Goal: Find contact information

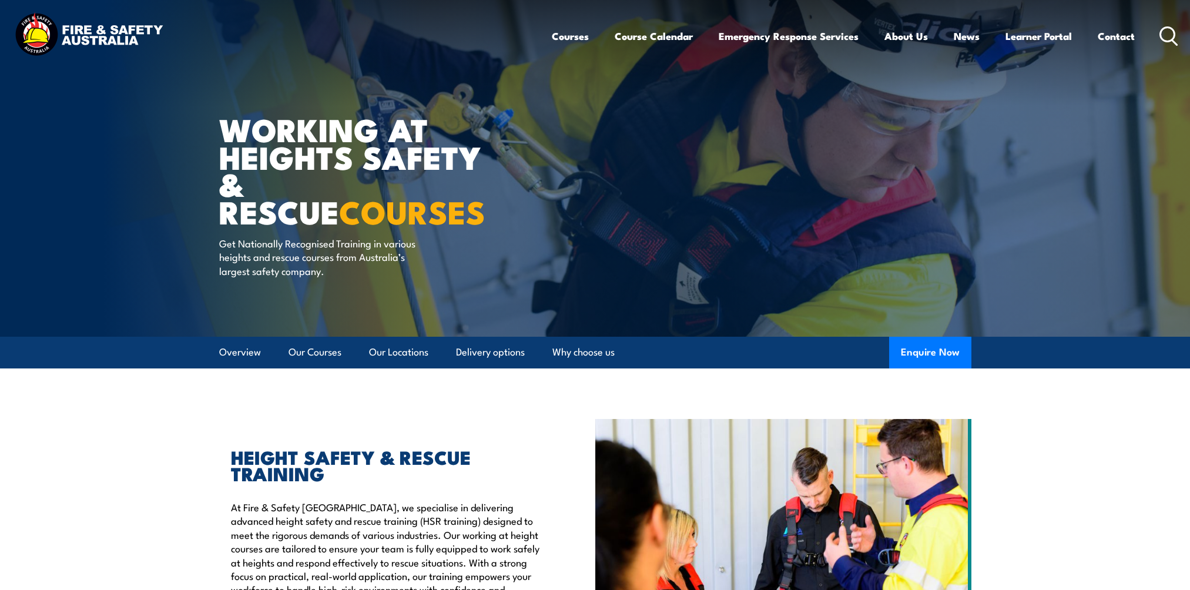
click at [1120, 31] on link "Contact" at bounding box center [1116, 36] width 37 height 31
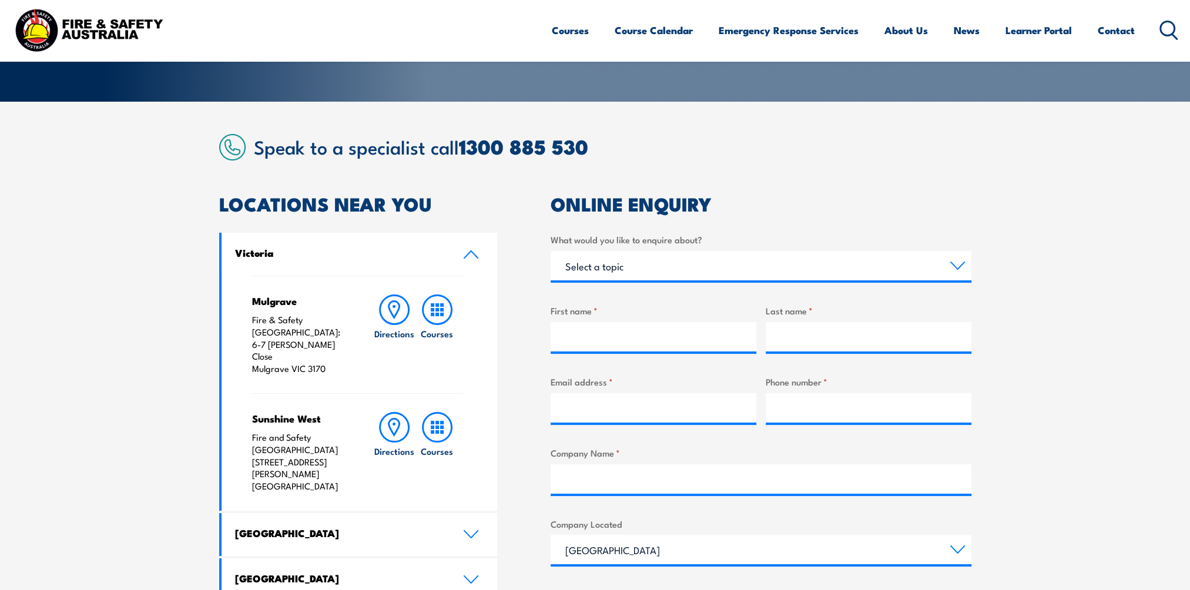
click at [1059, 444] on section "Speak to a specialist call [PHONE_NUMBER] LOCATIONS NEAR [GEOGRAPHIC_DATA] [GEO…" at bounding box center [595, 481] width 1190 height 758
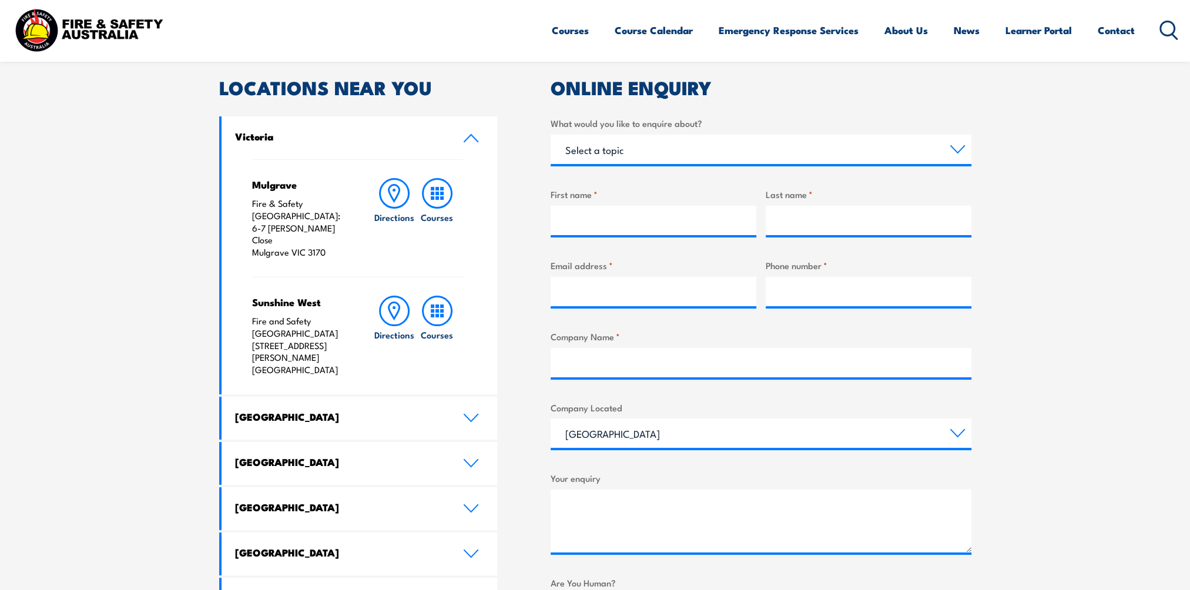
scroll to position [353, 0]
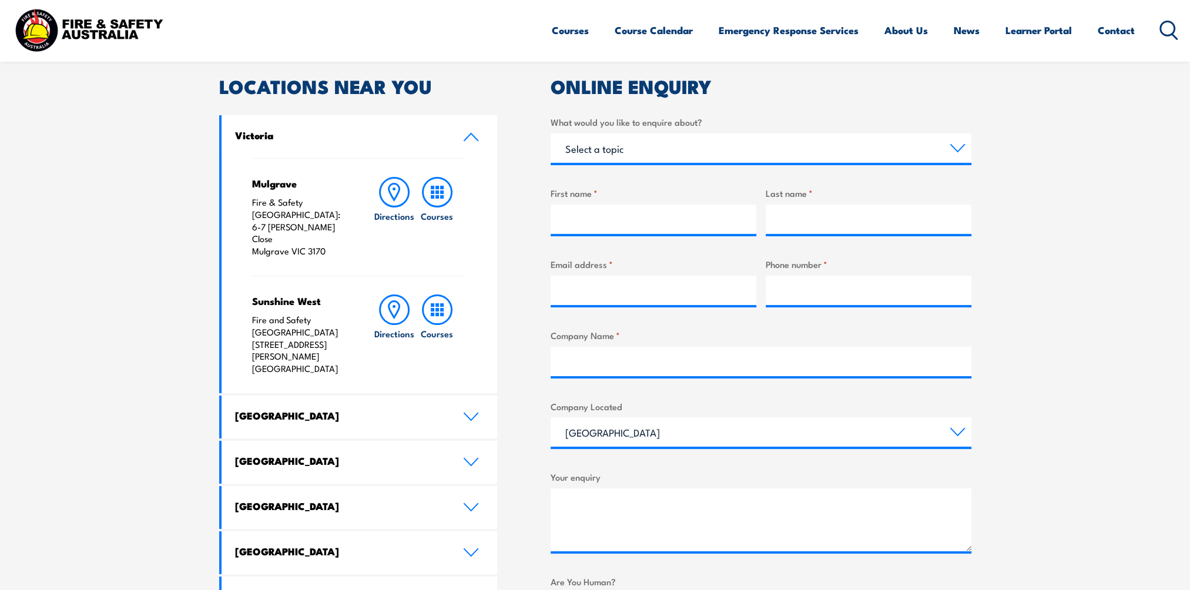
click at [1059, 444] on section "Speak to a specialist call [PHONE_NUMBER] LOCATIONS NEAR [GEOGRAPHIC_DATA] [GEO…" at bounding box center [595, 363] width 1190 height 758
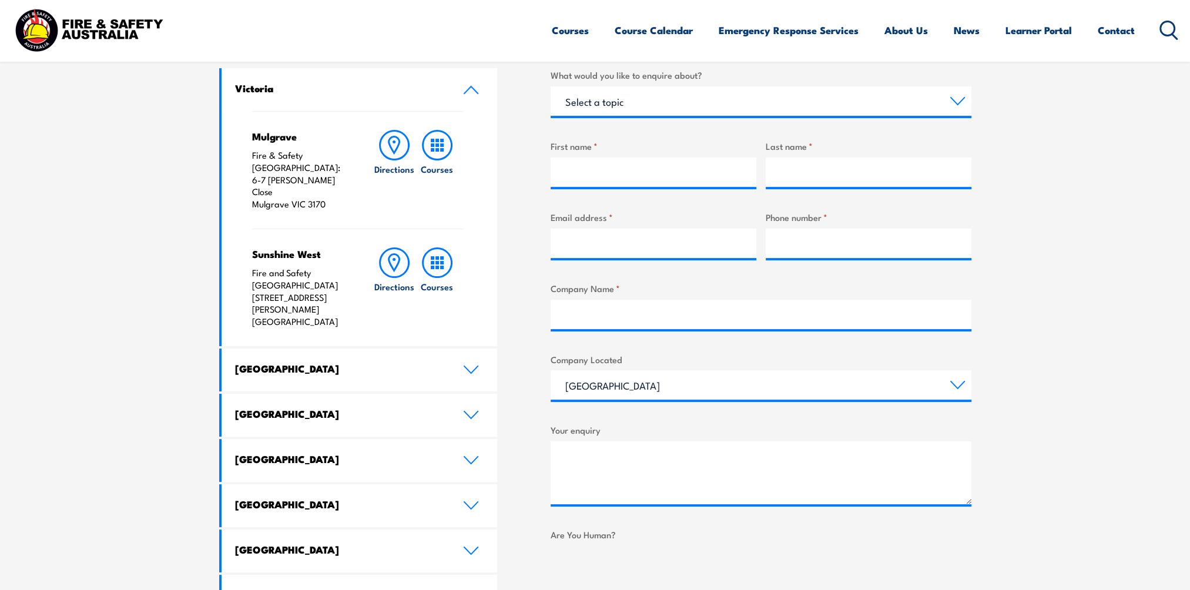
scroll to position [470, 0]
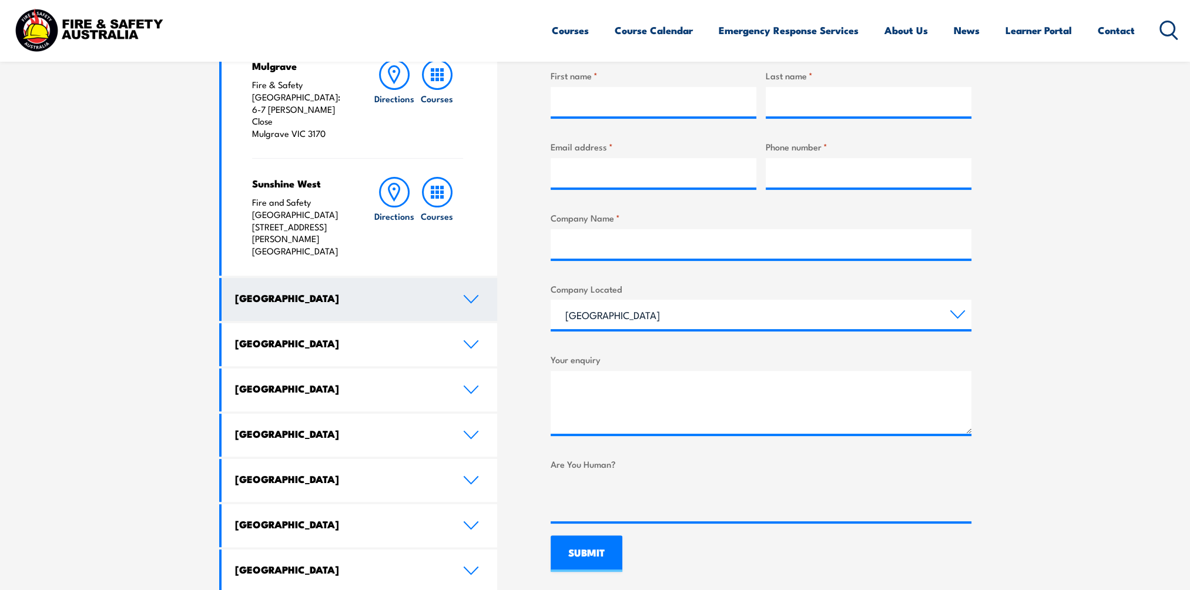
click at [454, 278] on link "[GEOGRAPHIC_DATA]" at bounding box center [360, 299] width 276 height 43
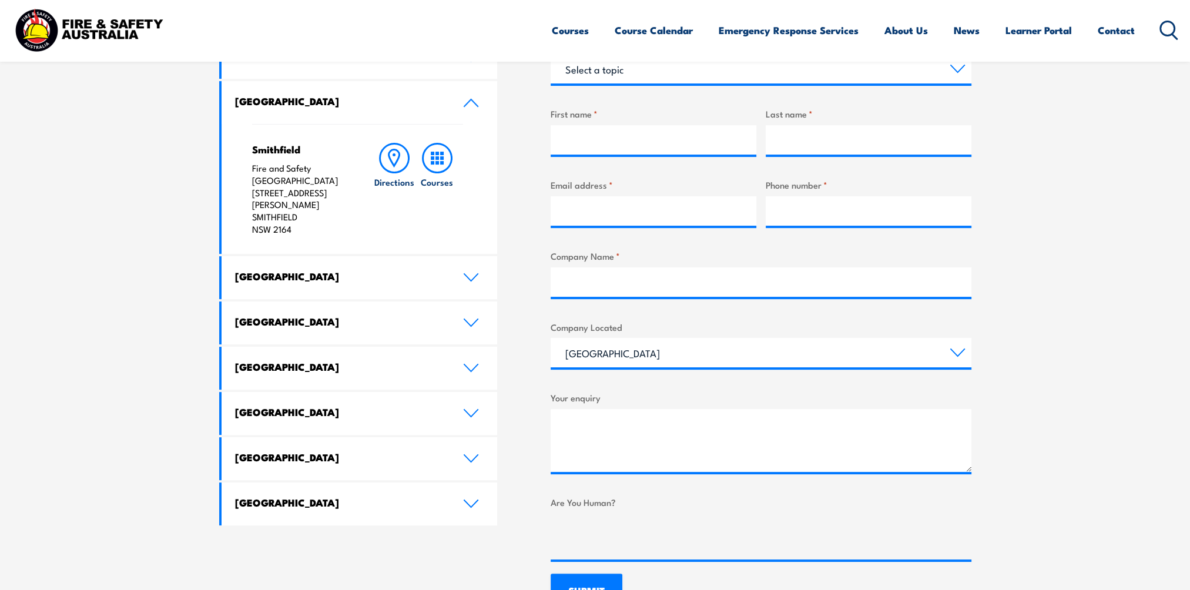
scroll to position [411, 0]
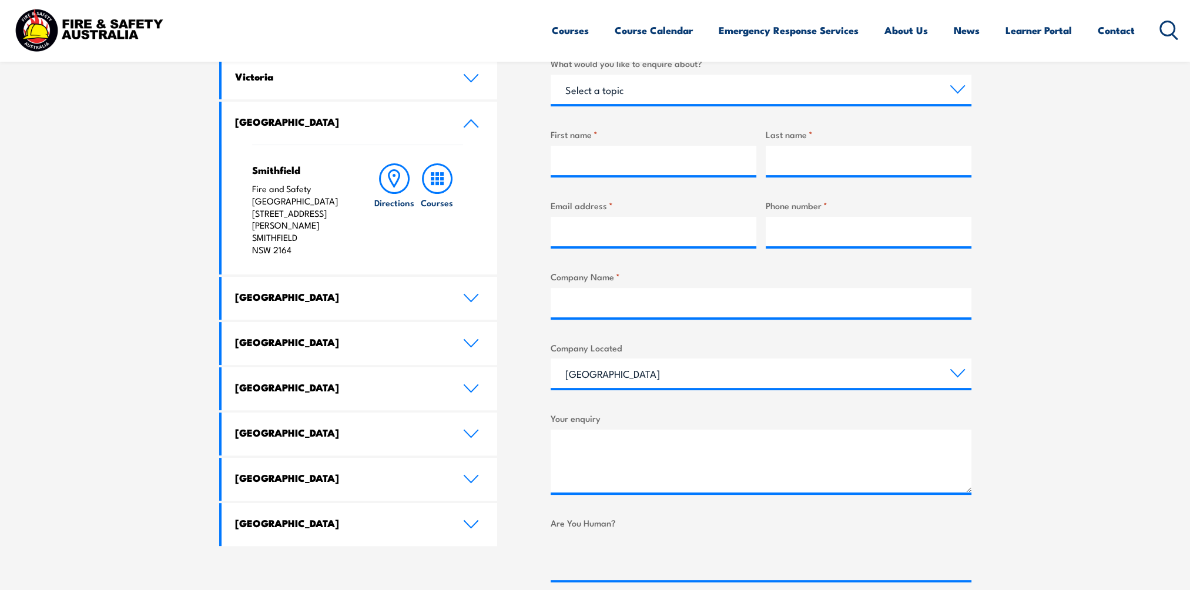
drag, startPoint x: 120, startPoint y: 188, endPoint x: 163, endPoint y: 219, distance: 53.1
click at [120, 188] on section "Speak to a specialist call 1300 885 530 LOCATIONS NEAR YOU Victoria Mulgrave Fi…" at bounding box center [595, 293] width 1190 height 737
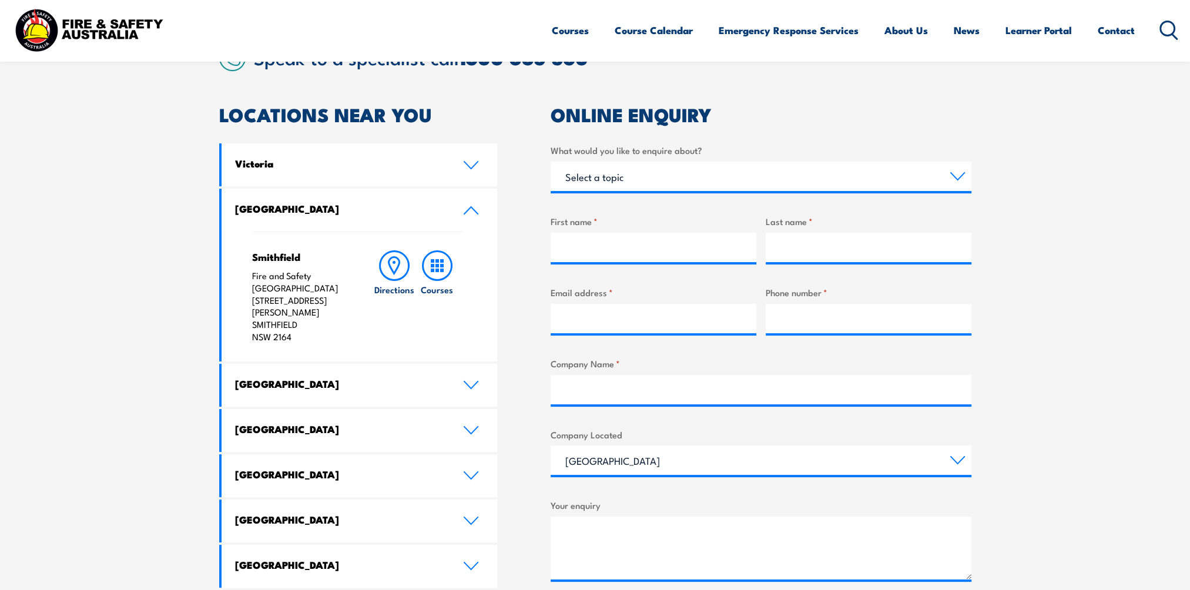
scroll to position [353, 0]
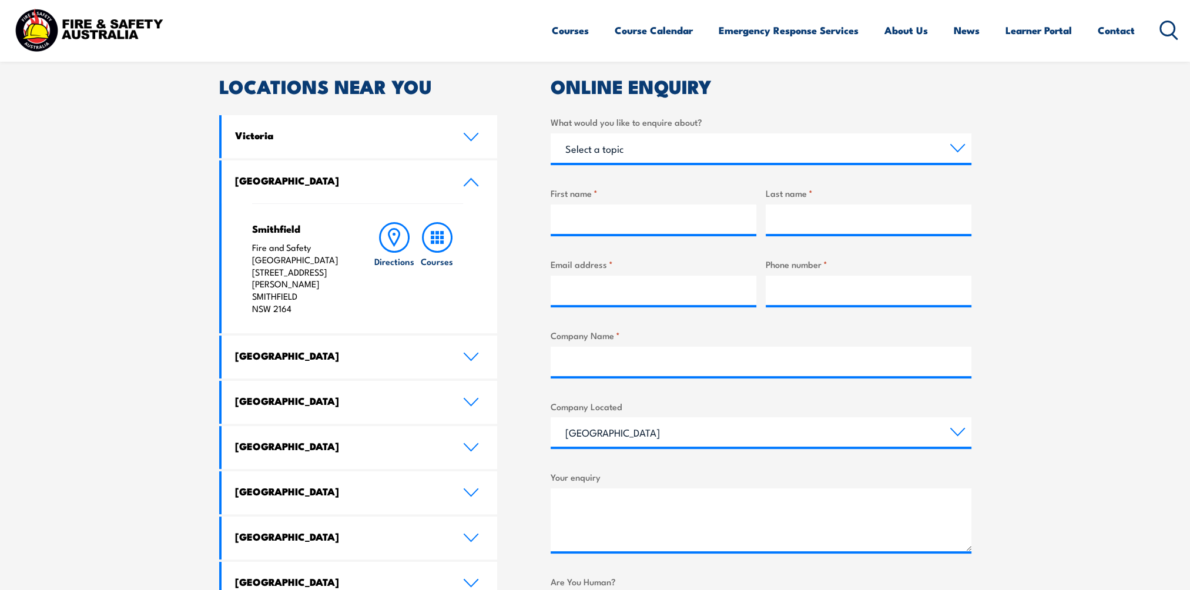
click at [155, 257] on section "Speak to a specialist call 1300 885 530 LOCATIONS NEAR YOU Victoria Mulgrave Fi…" at bounding box center [595, 352] width 1190 height 737
